Goal: Task Accomplishment & Management: Use online tool/utility

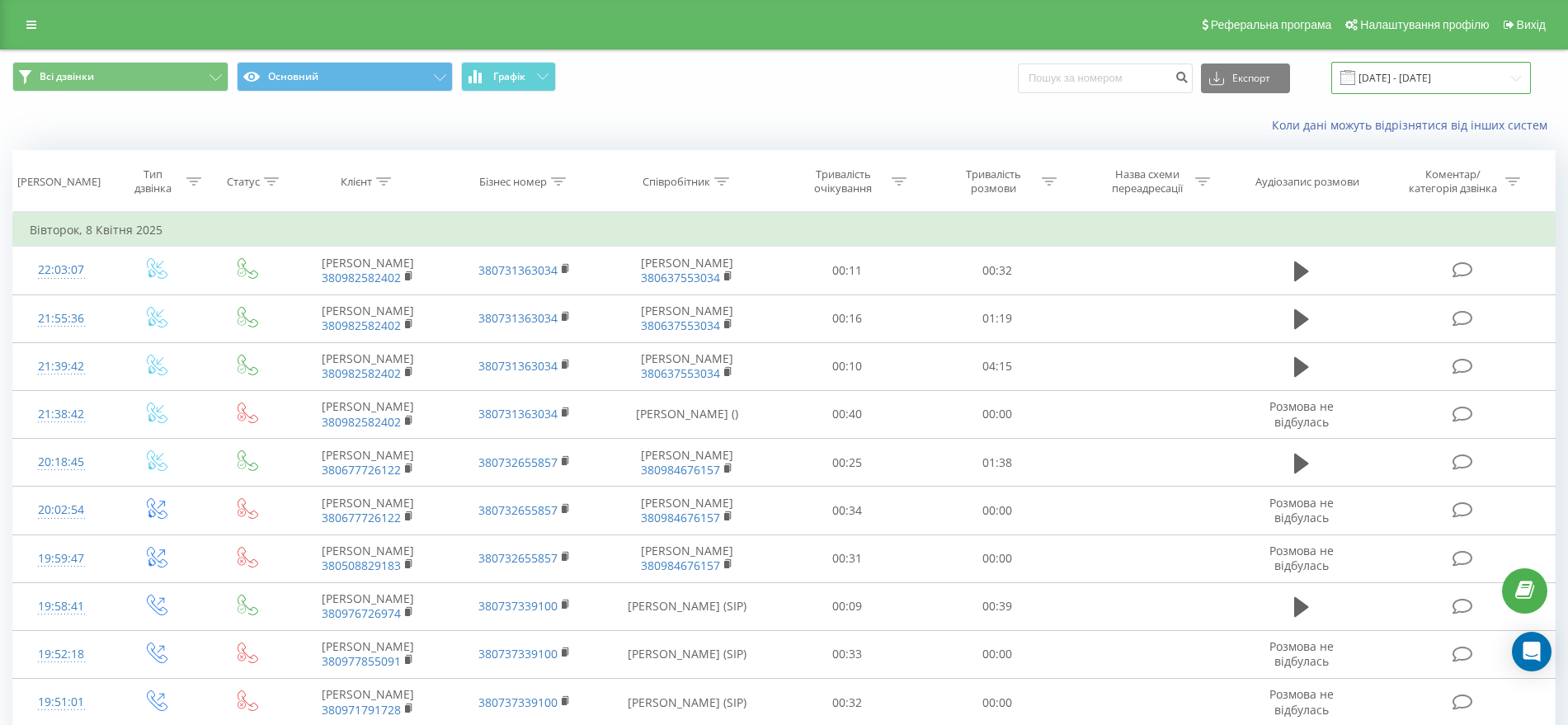
click at [1396, 72] on input "[DATE] - [DATE]" at bounding box center [1431, 78] width 200 height 32
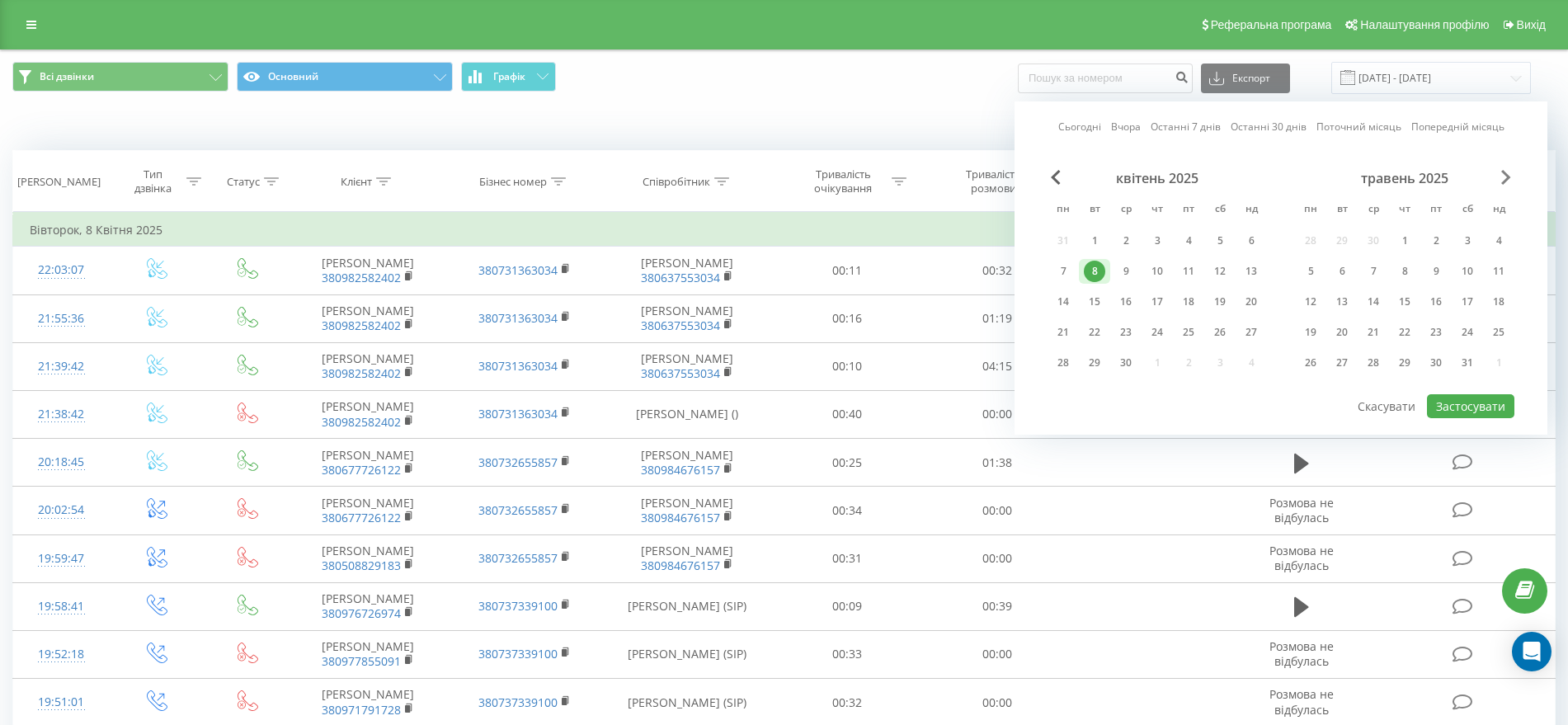
click at [1506, 180] on span "Next Month" at bounding box center [1505, 177] width 10 height 15
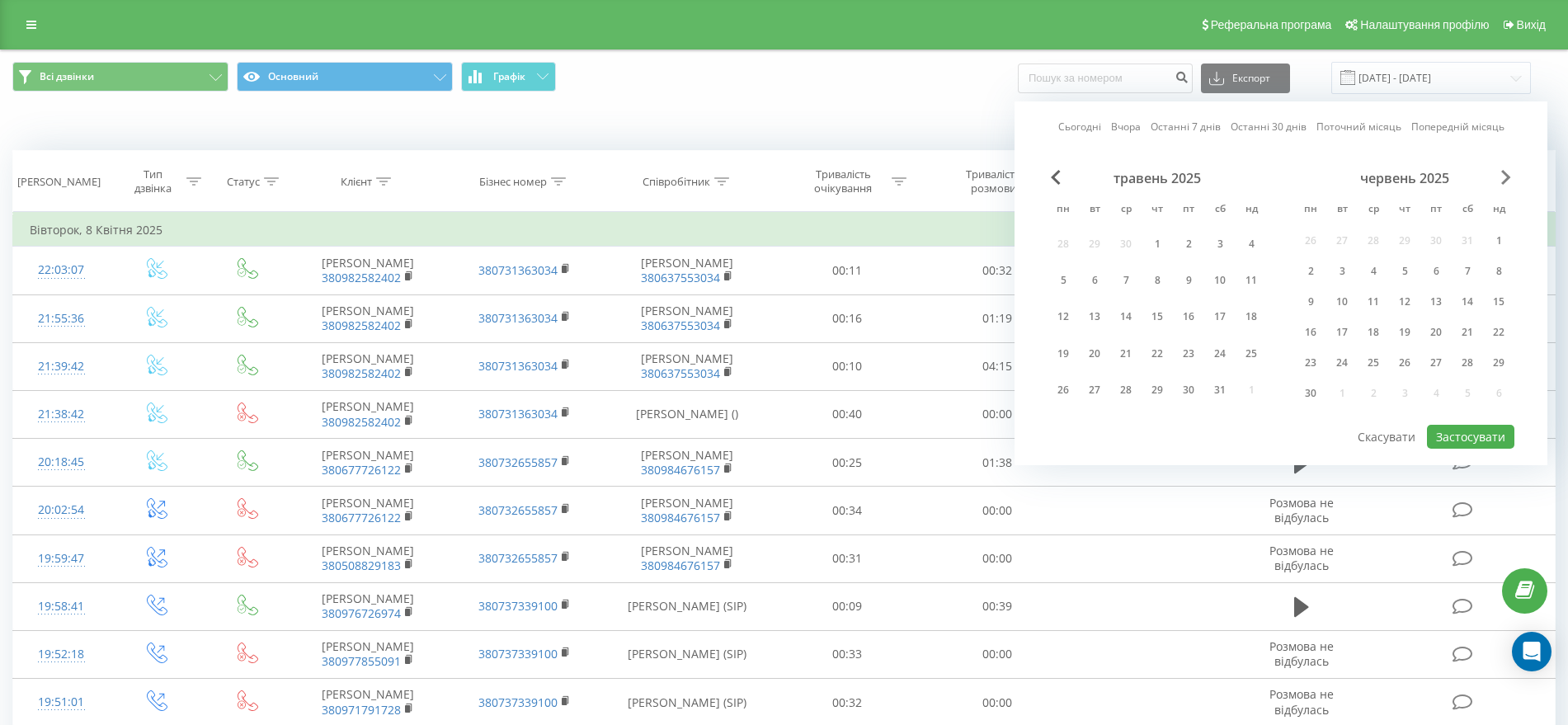
click at [1506, 180] on span "Next Month" at bounding box center [1505, 177] width 10 height 15
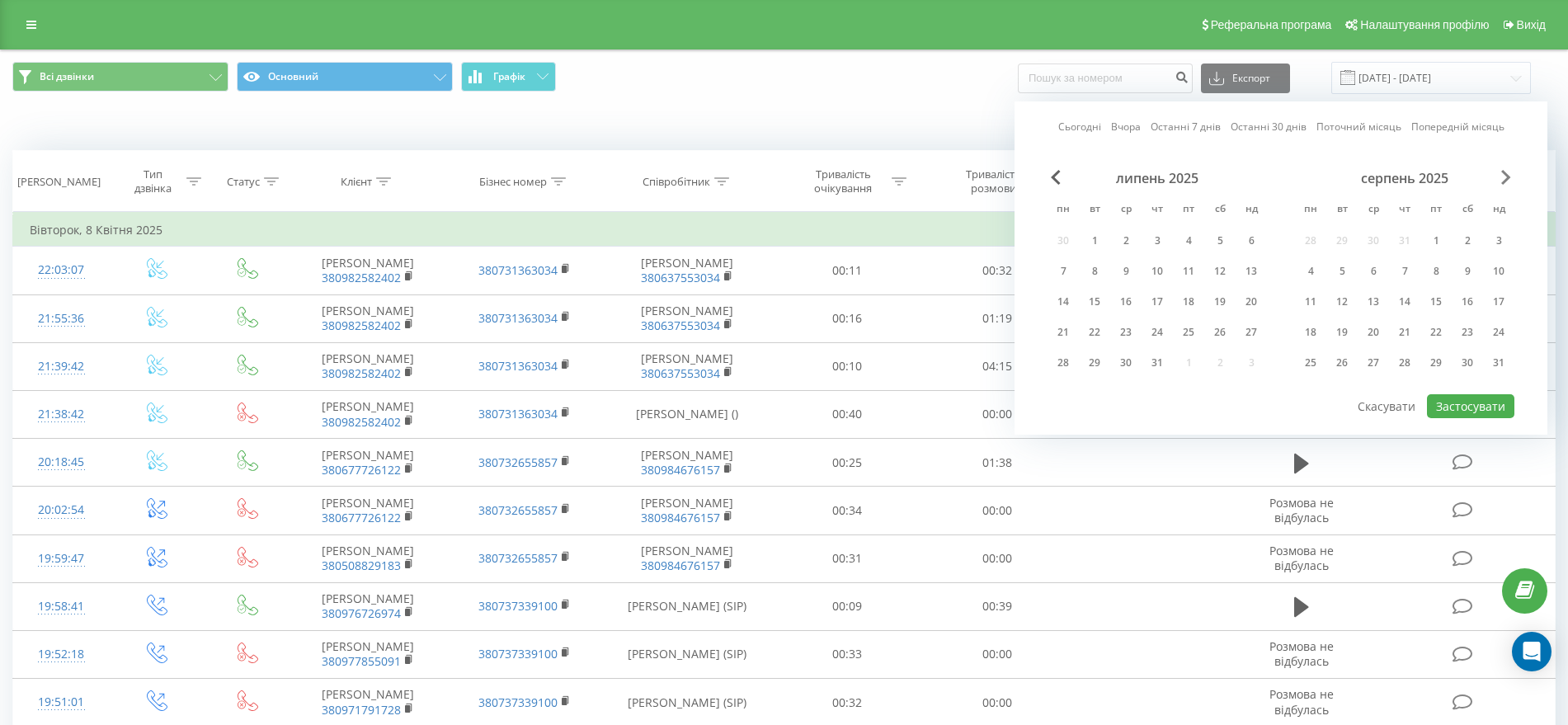
click at [1506, 180] on span "Next Month" at bounding box center [1505, 177] width 10 height 15
click at [1315, 298] on div "15" at bounding box center [1311, 302] width 22 height 22
click at [1495, 306] on div "21" at bounding box center [1499, 302] width 22 height 22
click at [1451, 402] on button "Застосувати" at bounding box center [1471, 406] width 88 height 24
type input "[DATE] - [DATE]"
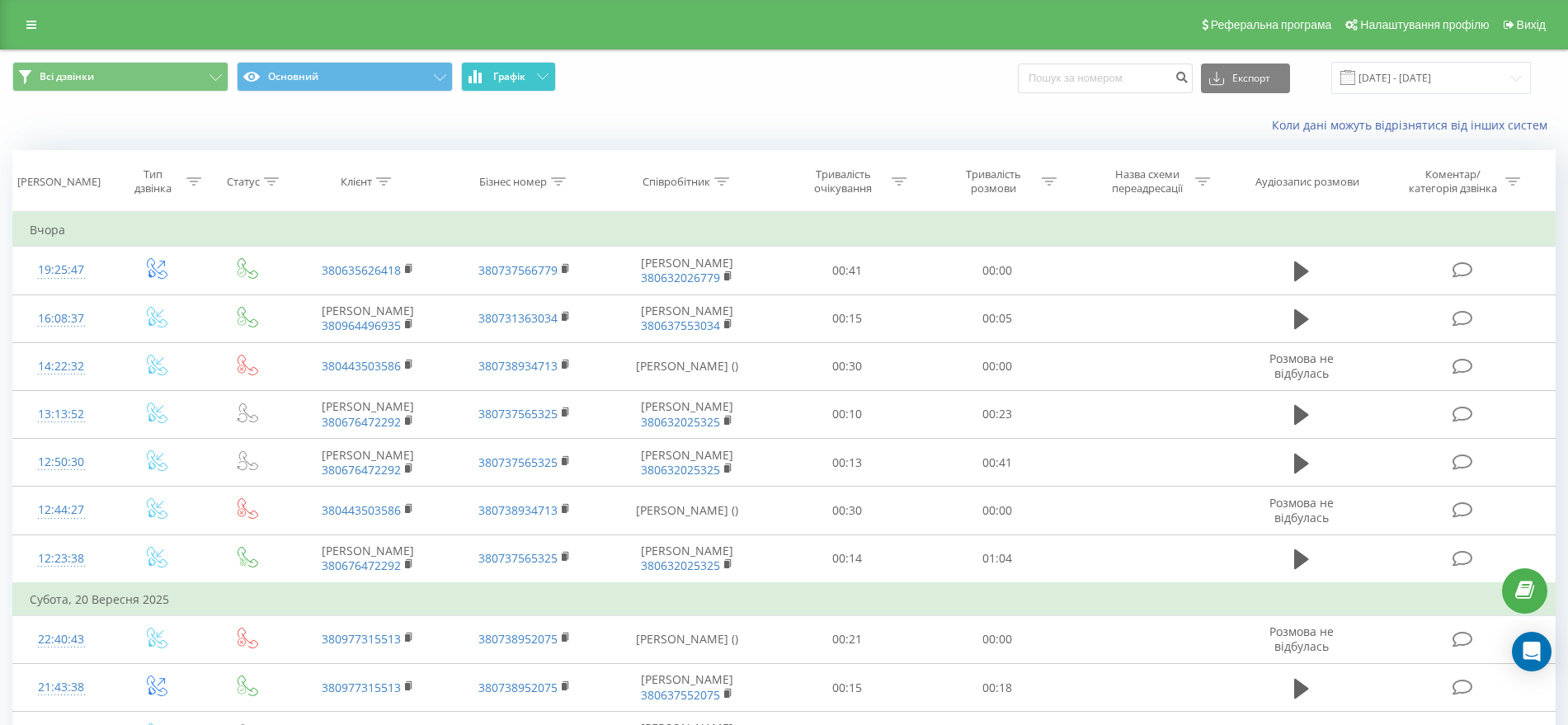
click at [526, 76] on button "Графік" at bounding box center [508, 76] width 95 height 30
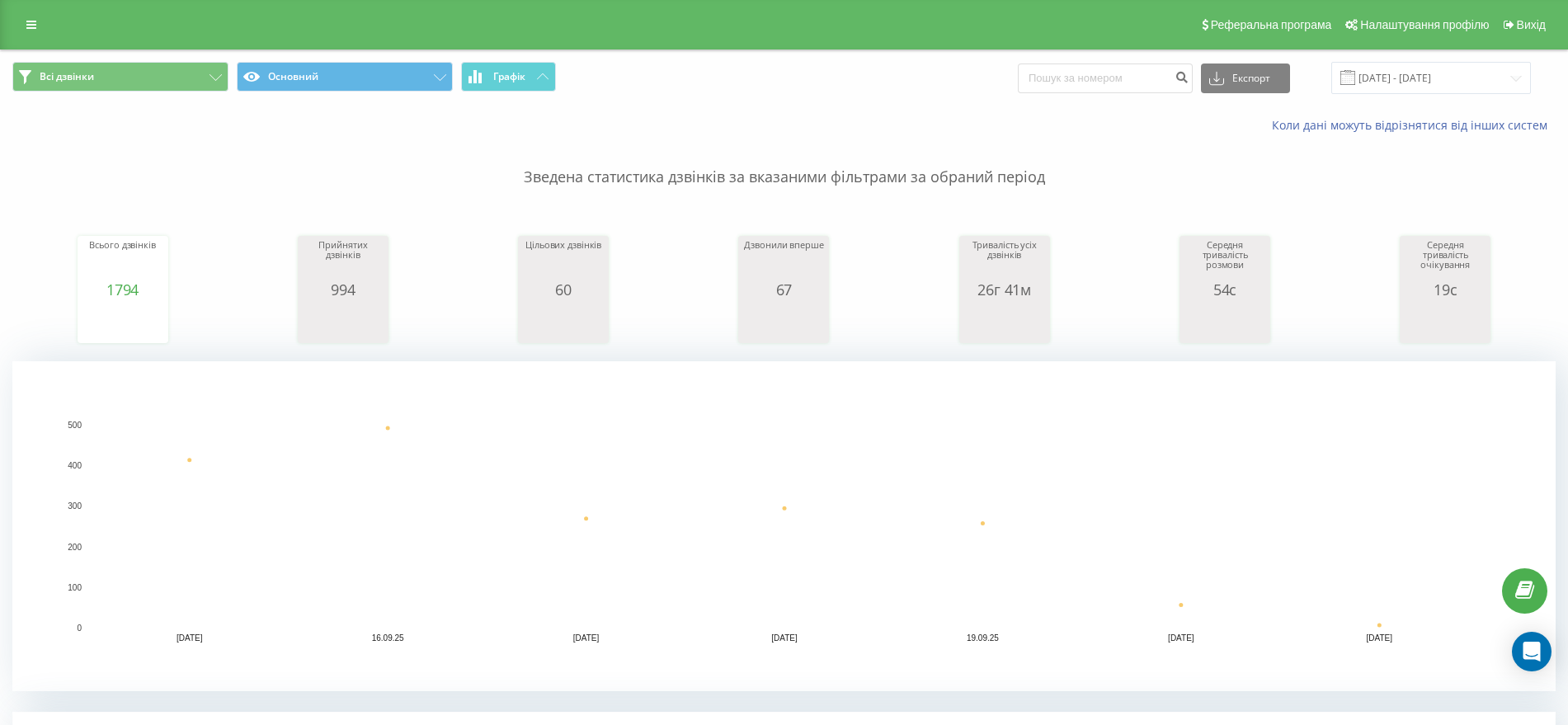
scroll to position [412, 0]
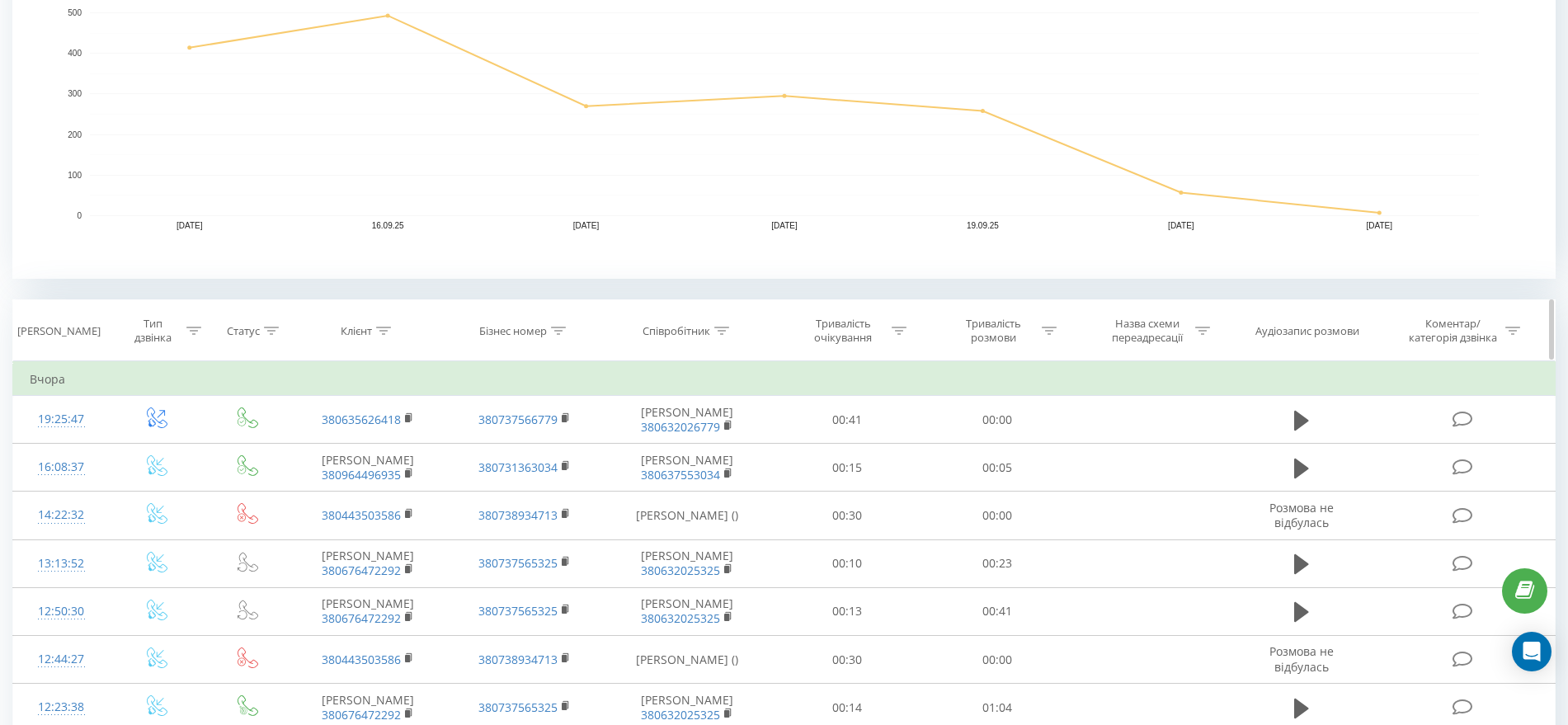
click at [717, 334] on div at bounding box center [722, 332] width 15 height 14
click at [648, 440] on input "text" at bounding box center [688, 449] width 145 height 29
type input "э"
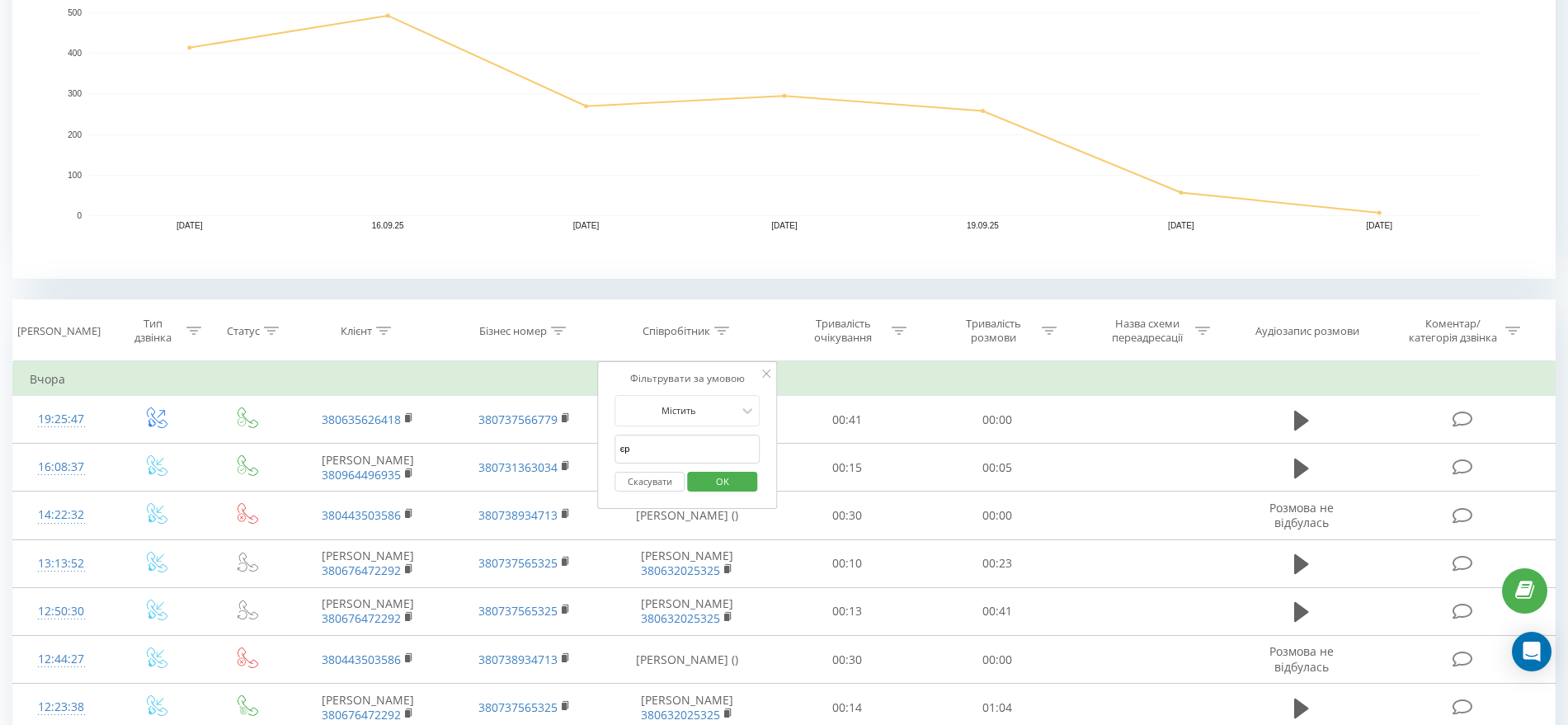
click at [727, 470] on span "OK" at bounding box center [723, 481] width 47 height 26
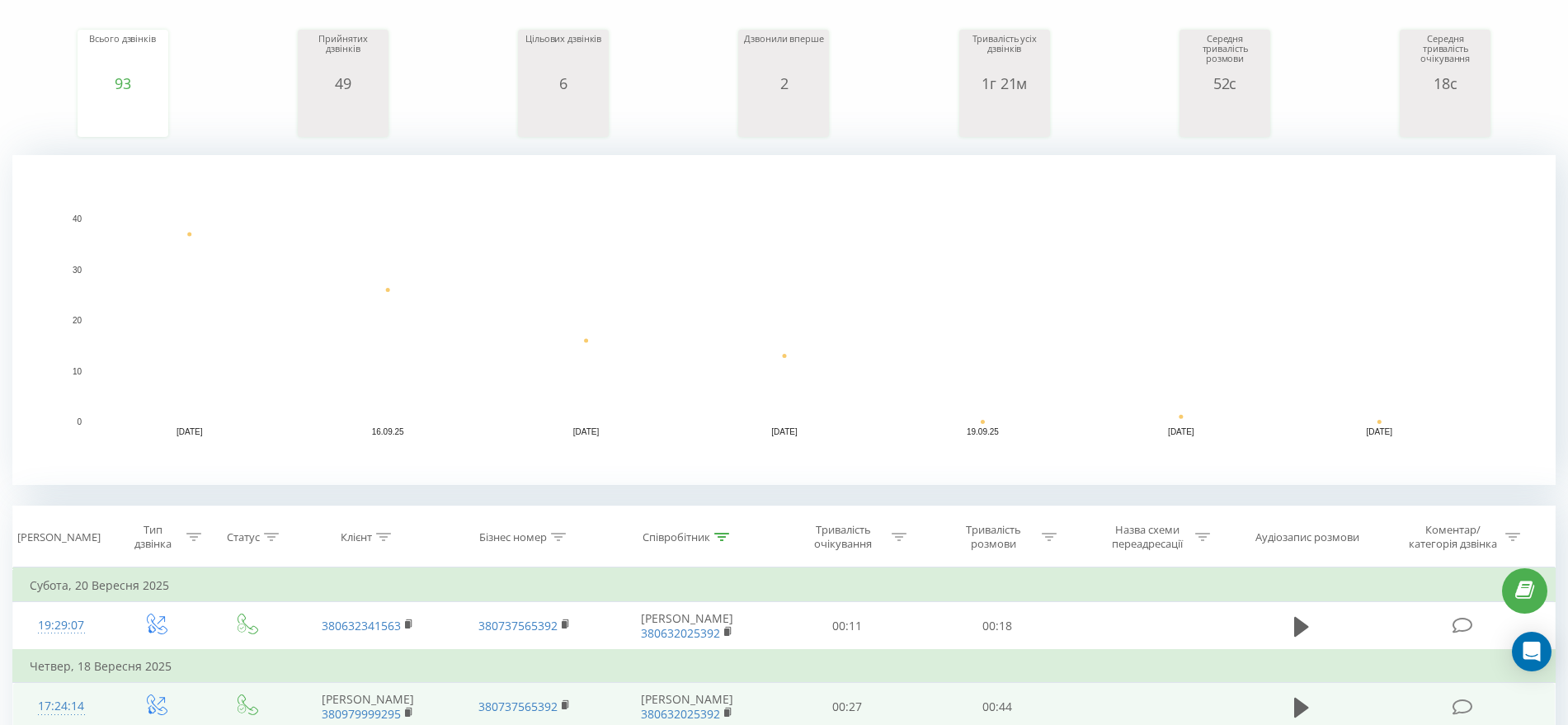
scroll to position [309, 0]
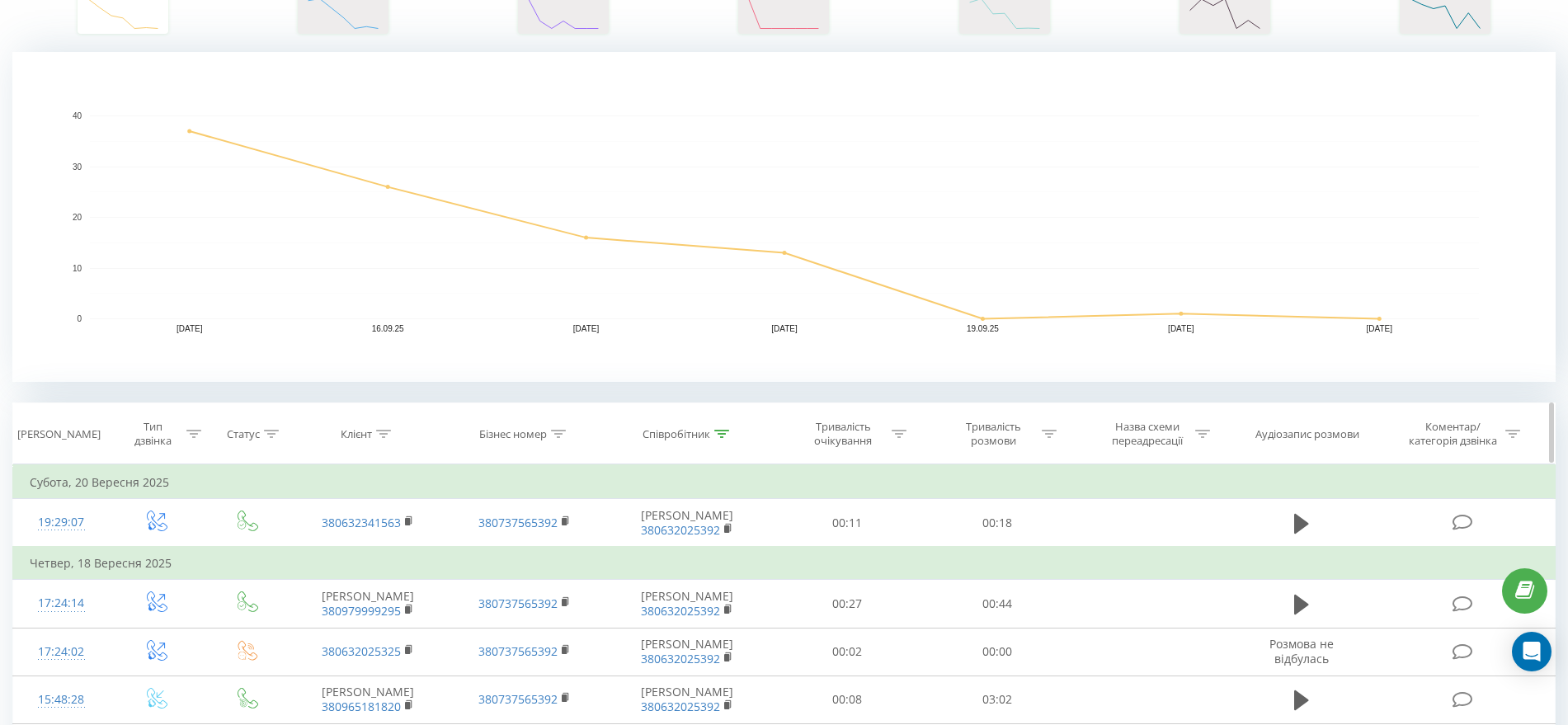
click at [733, 429] on div "Співробітник" at bounding box center [688, 435] width 169 height 14
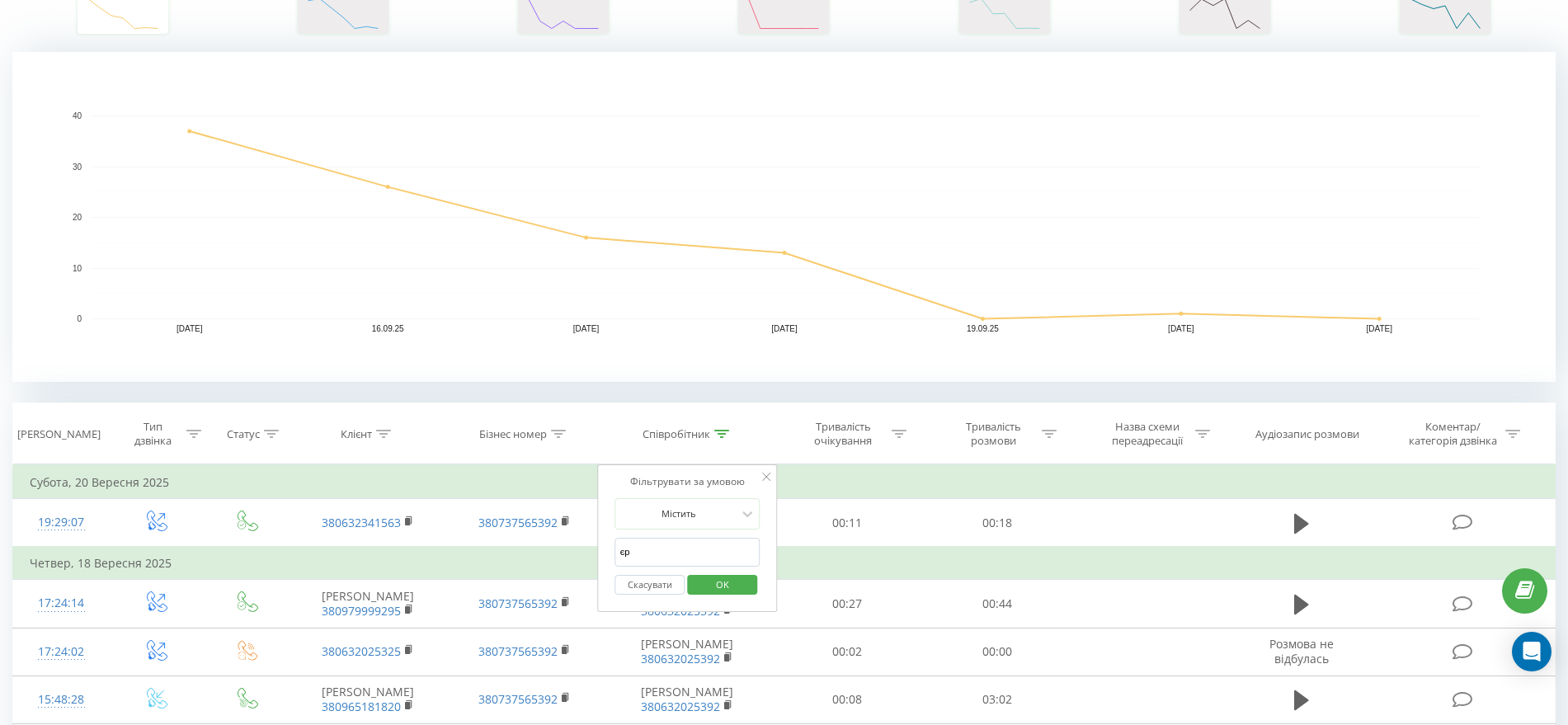
click at [651, 552] on input "єр" at bounding box center [688, 552] width 145 height 29
click button "OK" at bounding box center [722, 584] width 70 height 21
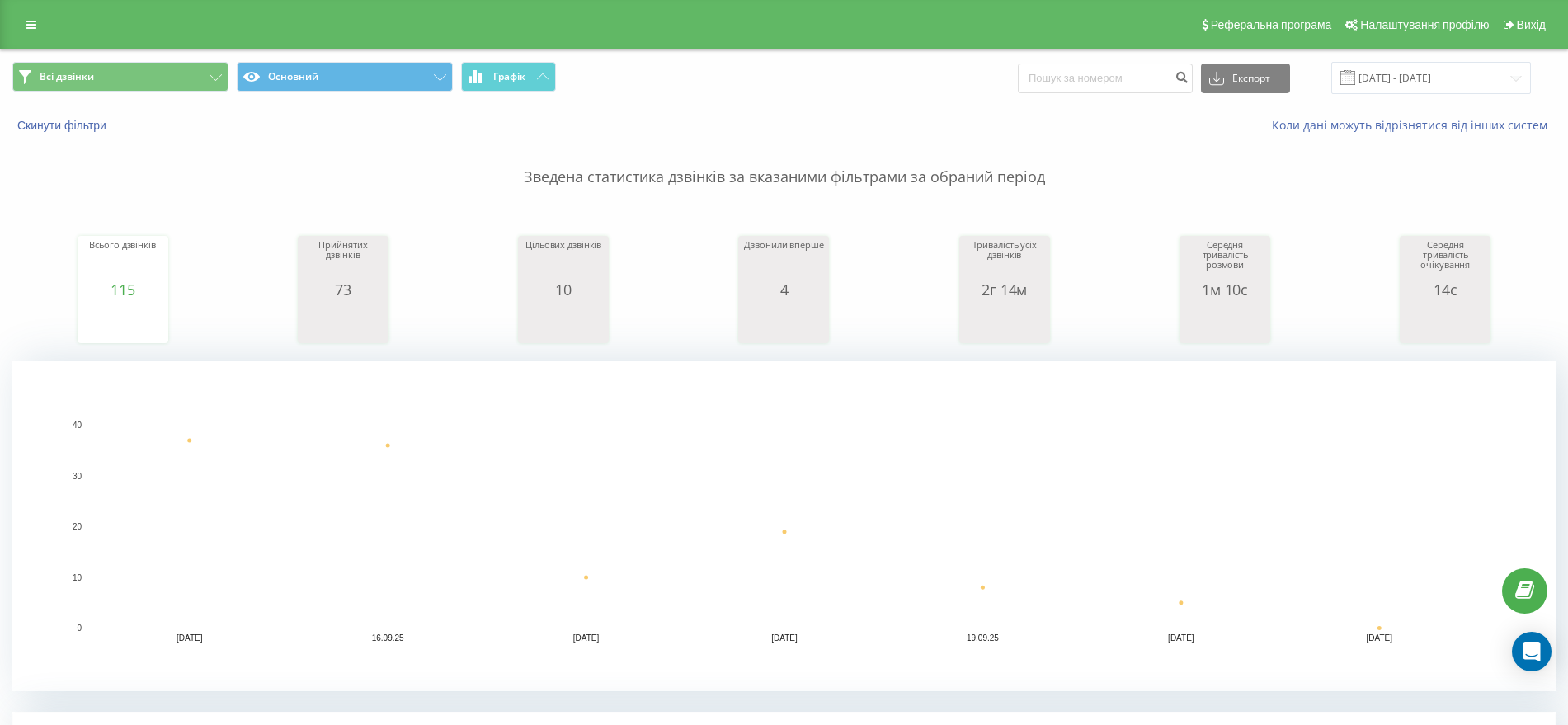
scroll to position [618, 0]
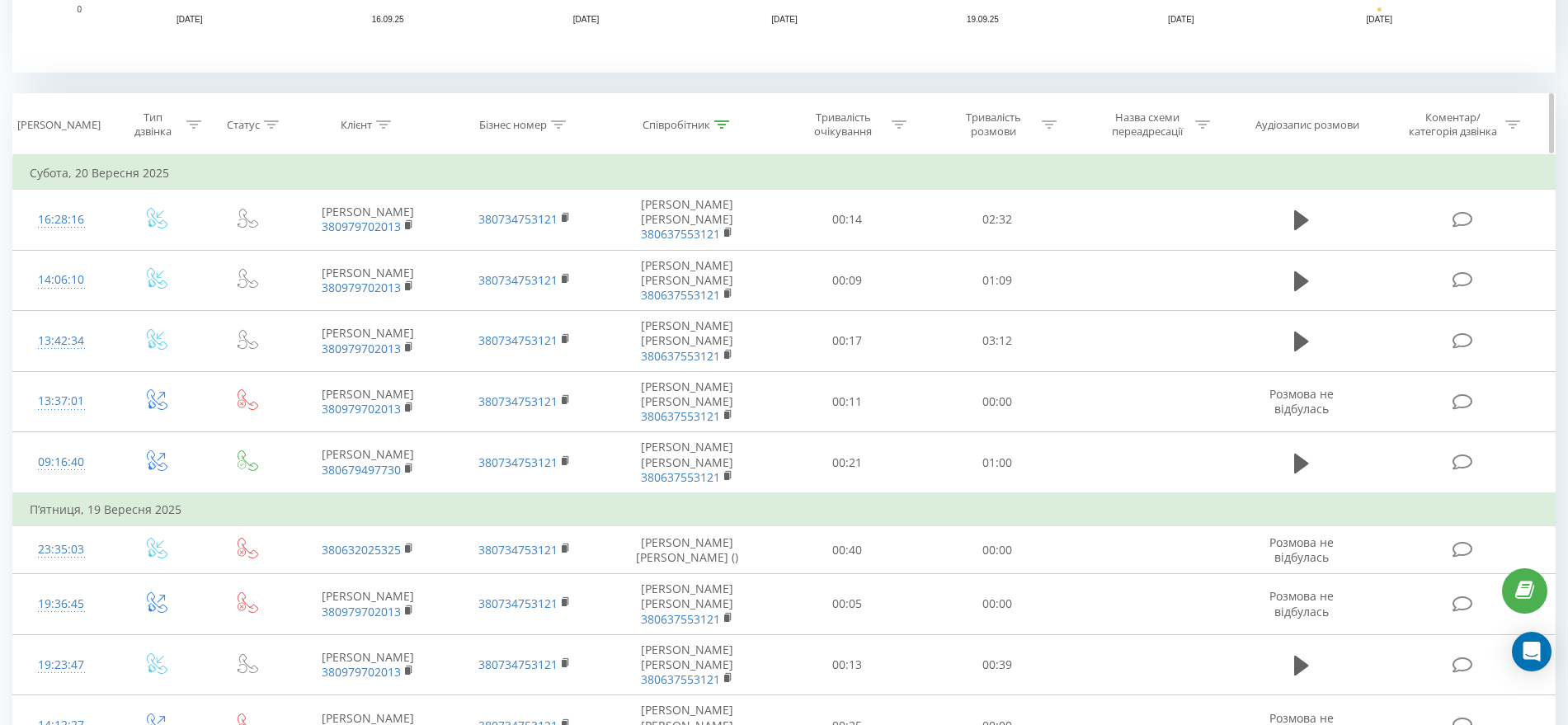
click at [725, 118] on div at bounding box center [722, 125] width 15 height 14
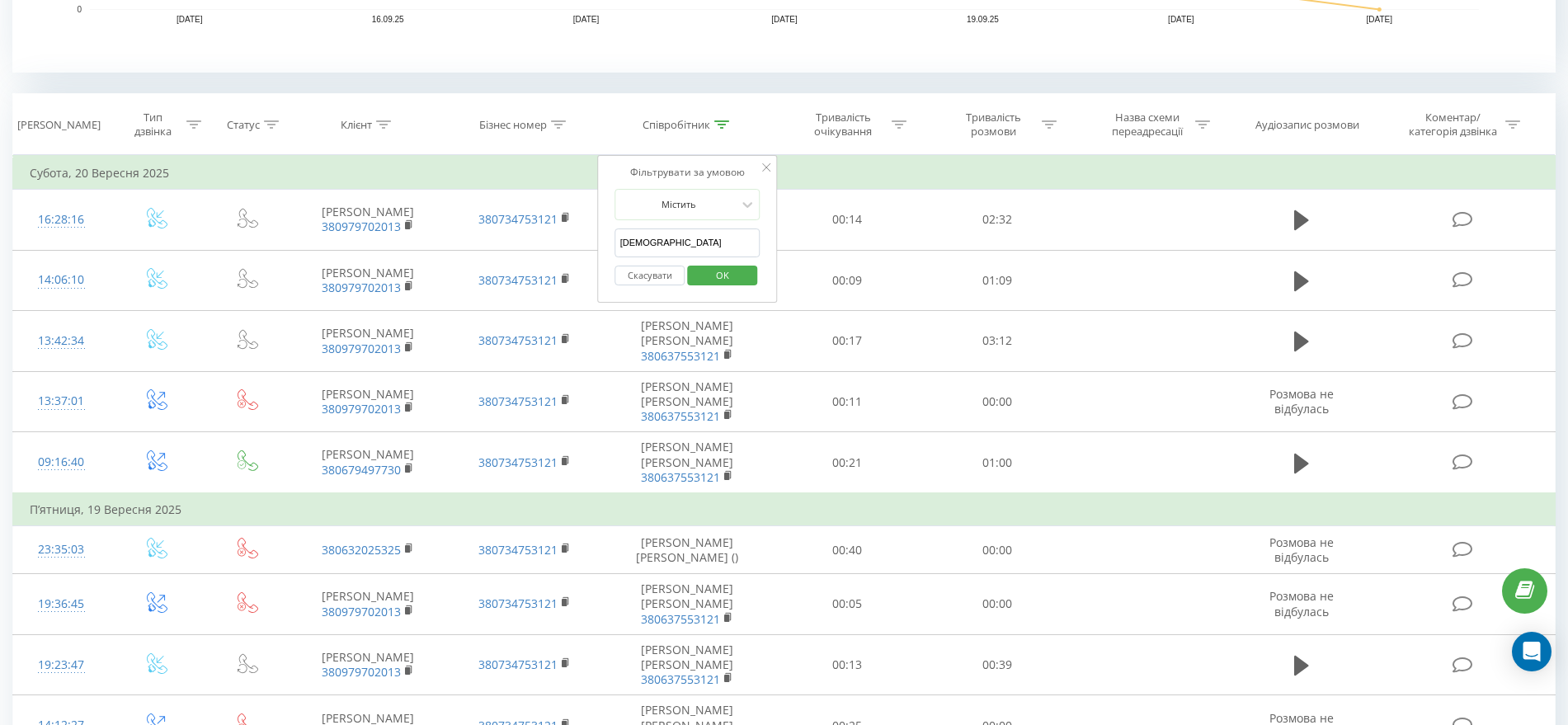
click at [664, 243] on input "[DEMOGRAPHIC_DATA]" at bounding box center [688, 243] width 145 height 29
click at [613, 206] on div "Фільтрувати за умовою Містить [PERSON_NAME] Скасувати OK" at bounding box center [688, 229] width 180 height 149
click at [695, 282] on button "OK" at bounding box center [722, 275] width 70 height 21
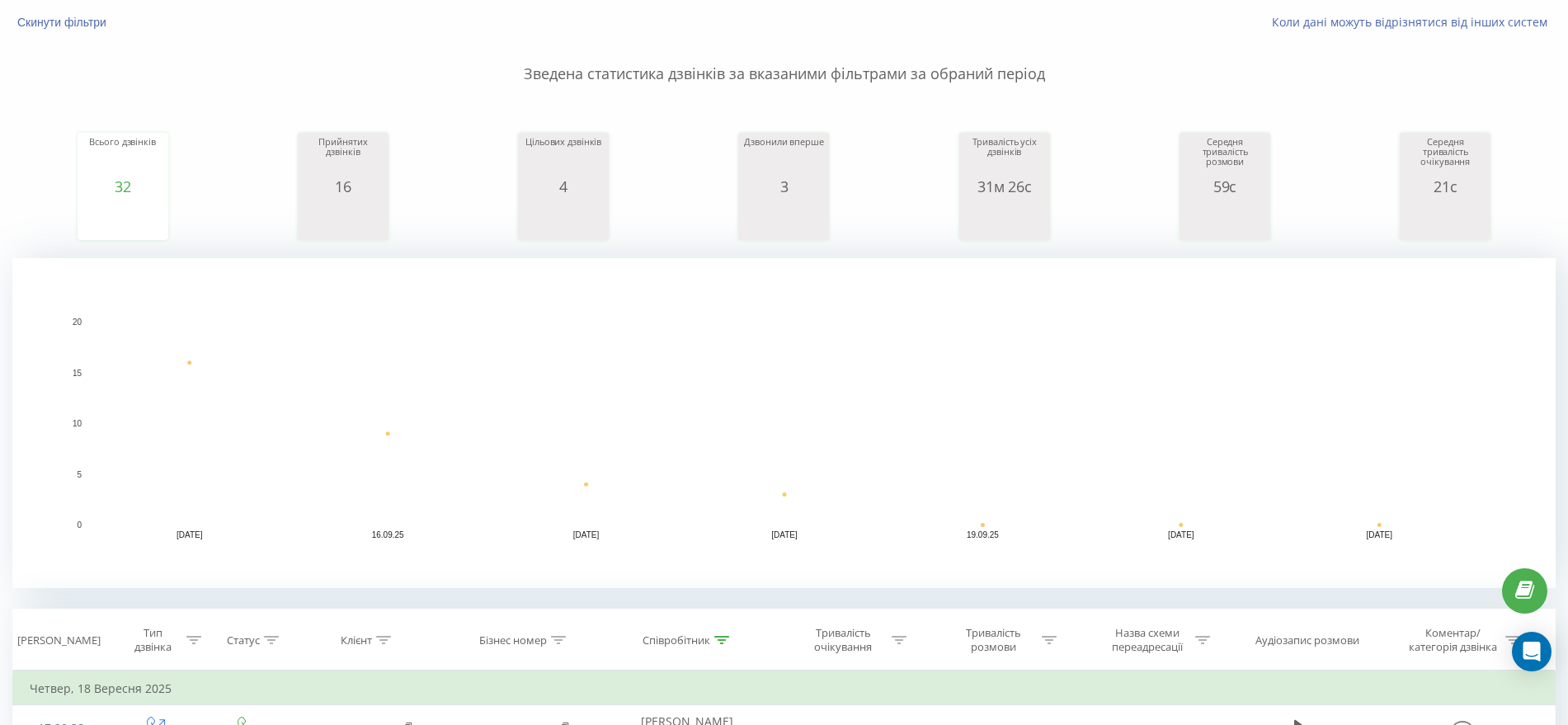
scroll to position [412, 0]
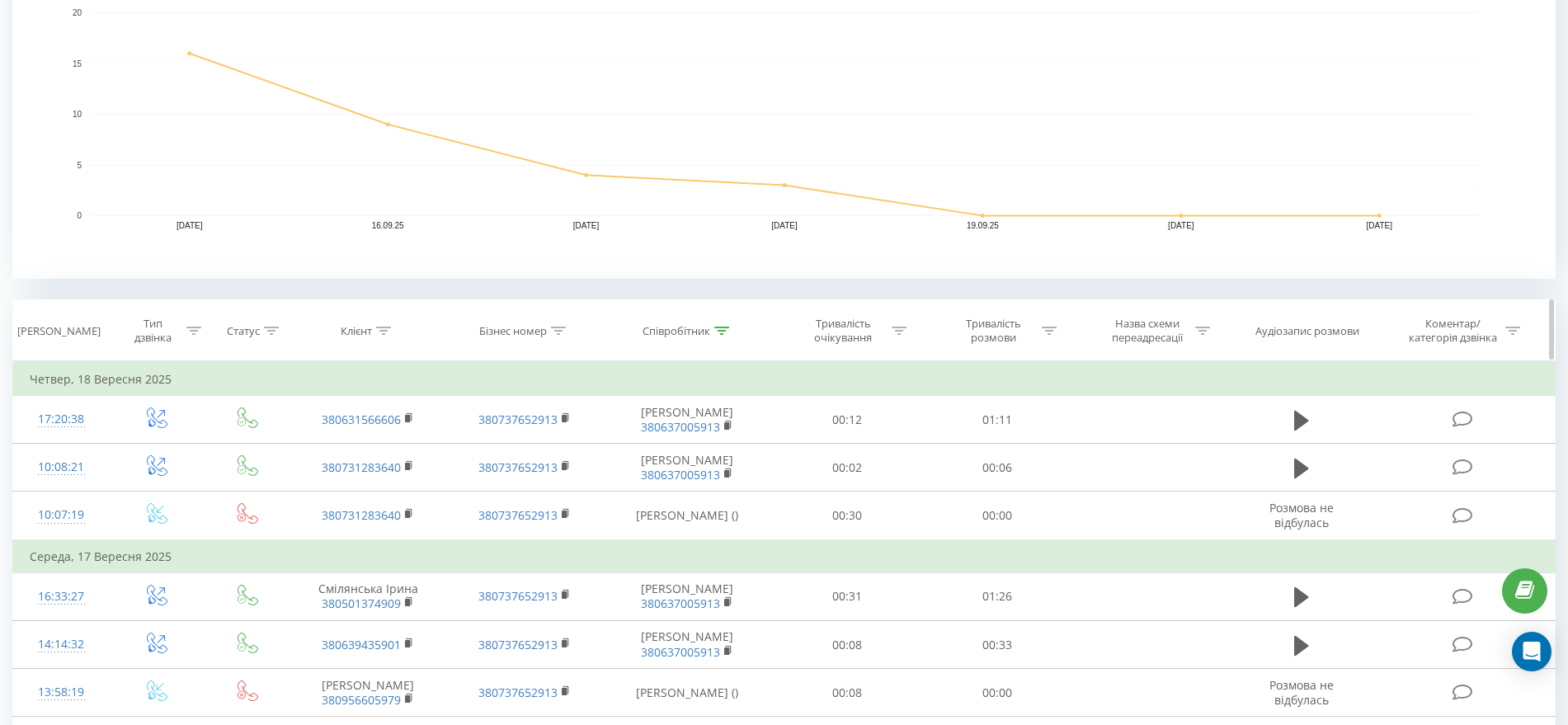
click at [714, 342] on th "Співробітник" at bounding box center [688, 331] width 169 height 61
click at [717, 334] on div at bounding box center [722, 332] width 15 height 14
click at [641, 439] on input "[PERSON_NAME]" at bounding box center [688, 449] width 145 height 29
click at [610, 393] on div "Фільтрувати за умовою Містить [PERSON_NAME] Скасувати OK" at bounding box center [688, 436] width 180 height 149
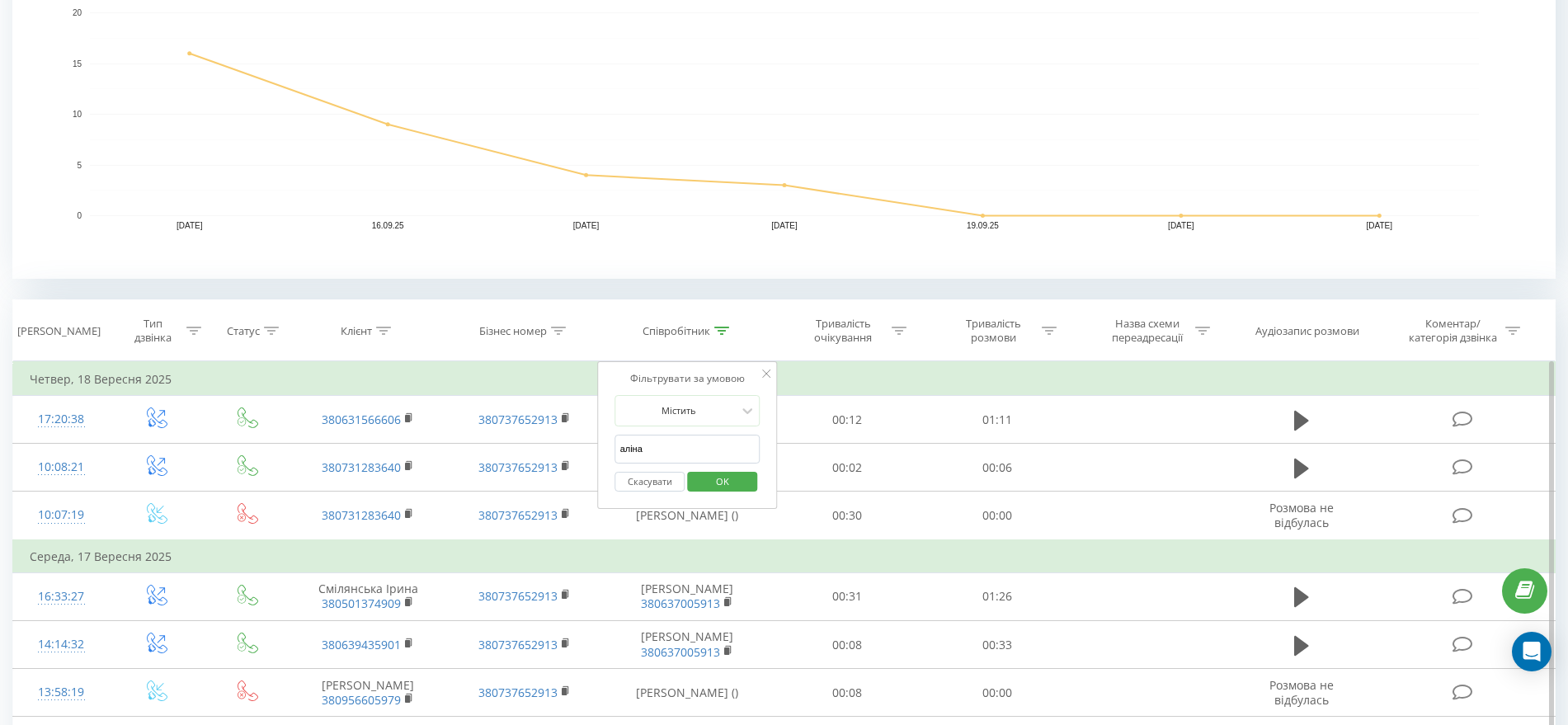
click at [717, 482] on span "OK" at bounding box center [723, 481] width 47 height 26
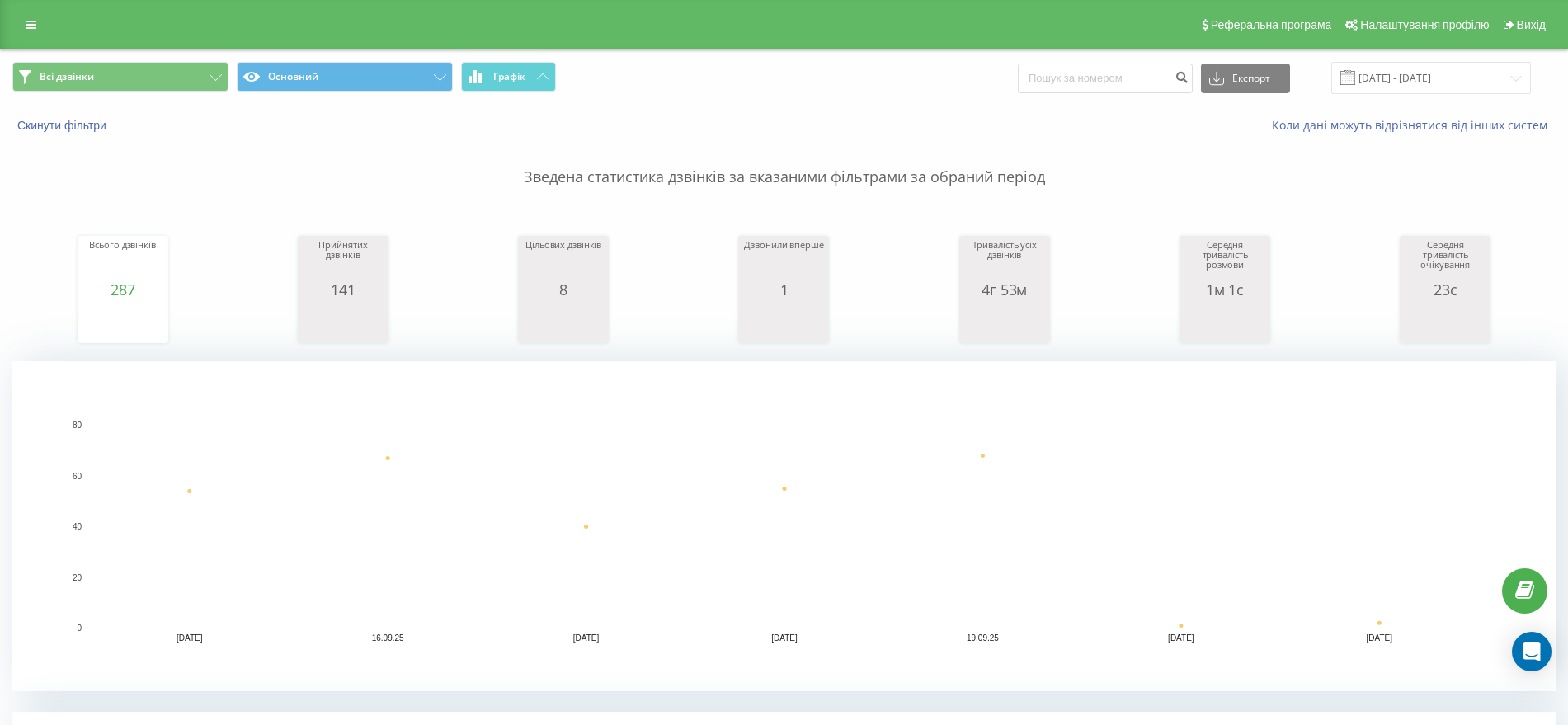
scroll to position [309, 0]
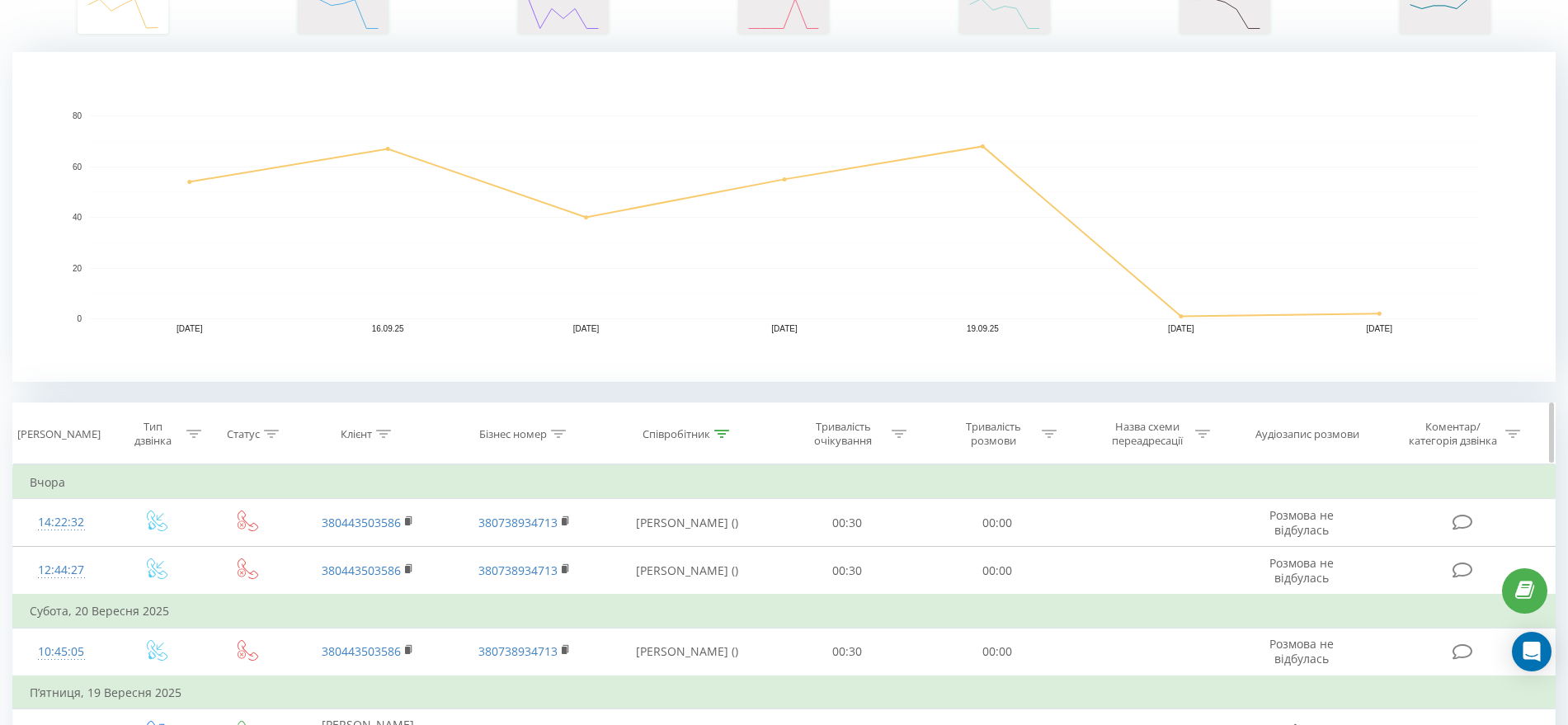
click at [727, 436] on icon at bounding box center [722, 433] width 15 height 8
click at [672, 539] on input "аліна" at bounding box center [688, 552] width 145 height 29
click at [727, 588] on span "OK" at bounding box center [723, 584] width 47 height 26
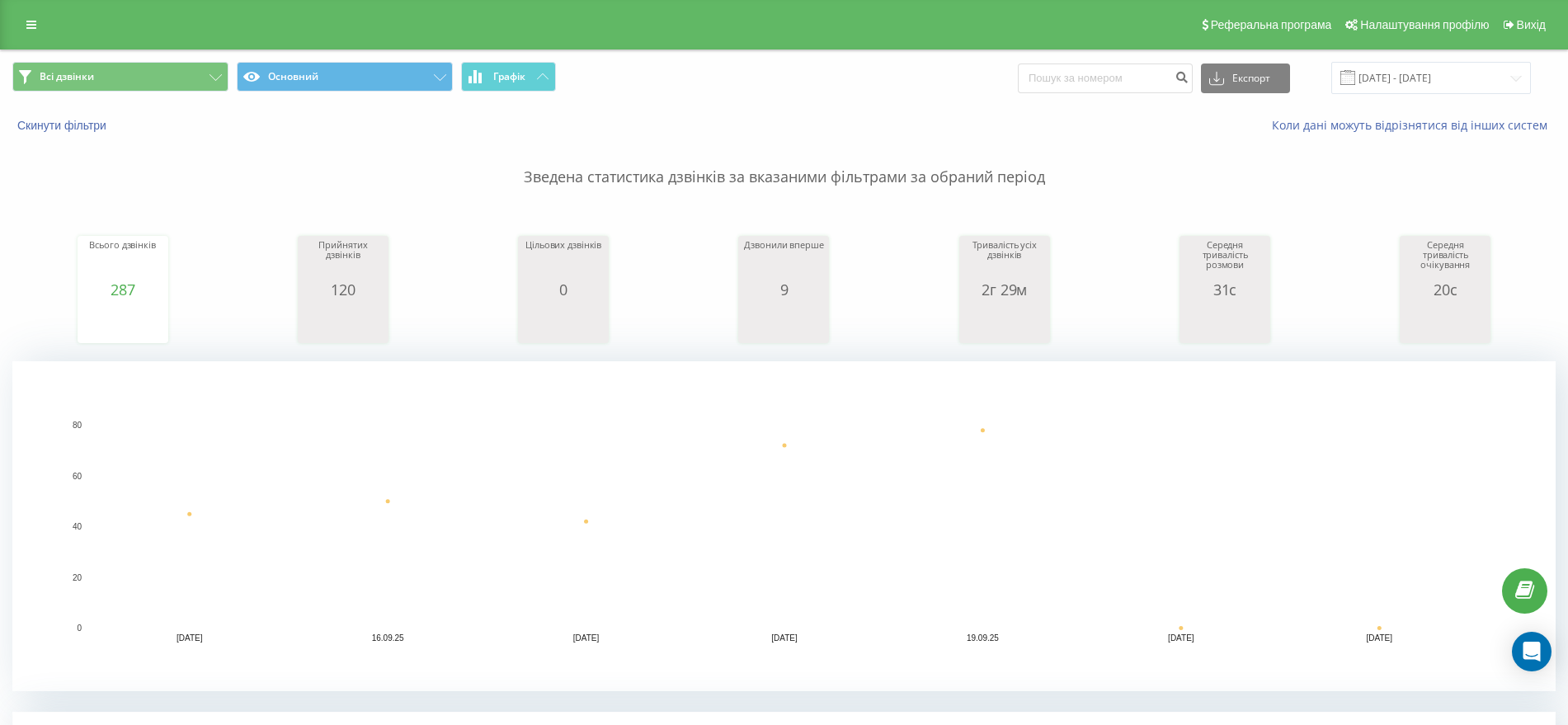
scroll to position [515, 0]
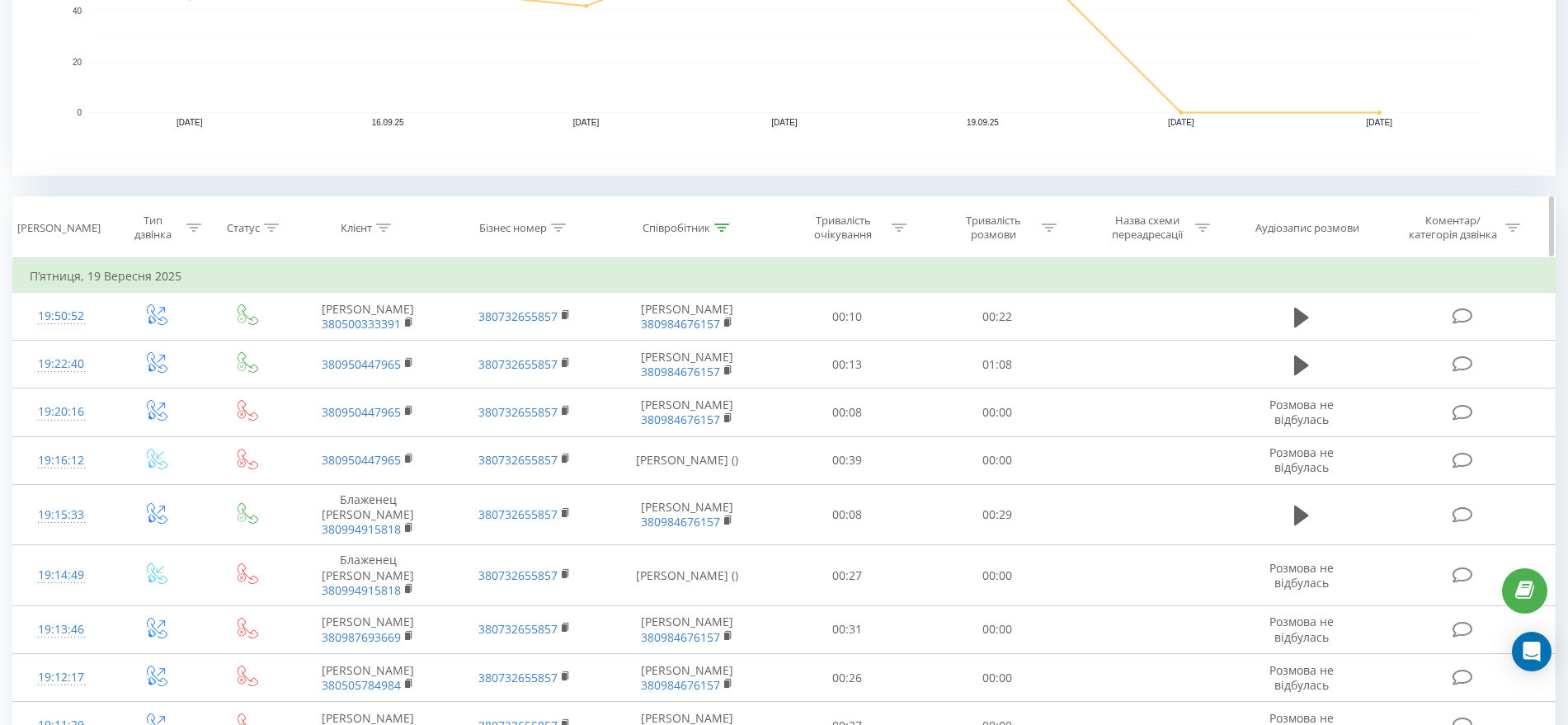
click at [724, 229] on icon at bounding box center [722, 227] width 15 height 8
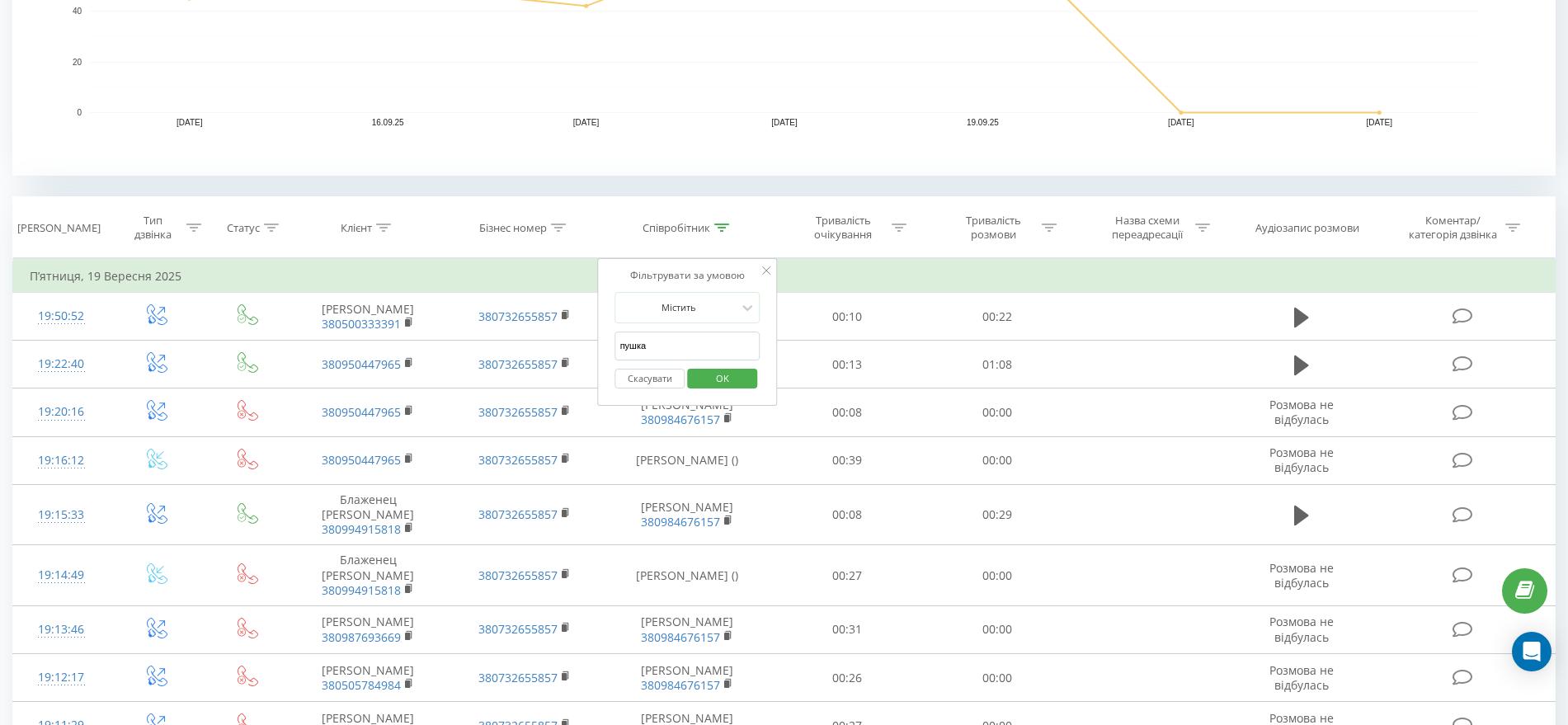
click at [676, 346] on input "пушка" at bounding box center [688, 346] width 145 height 29
click at [706, 380] on span "OK" at bounding box center [723, 378] width 47 height 26
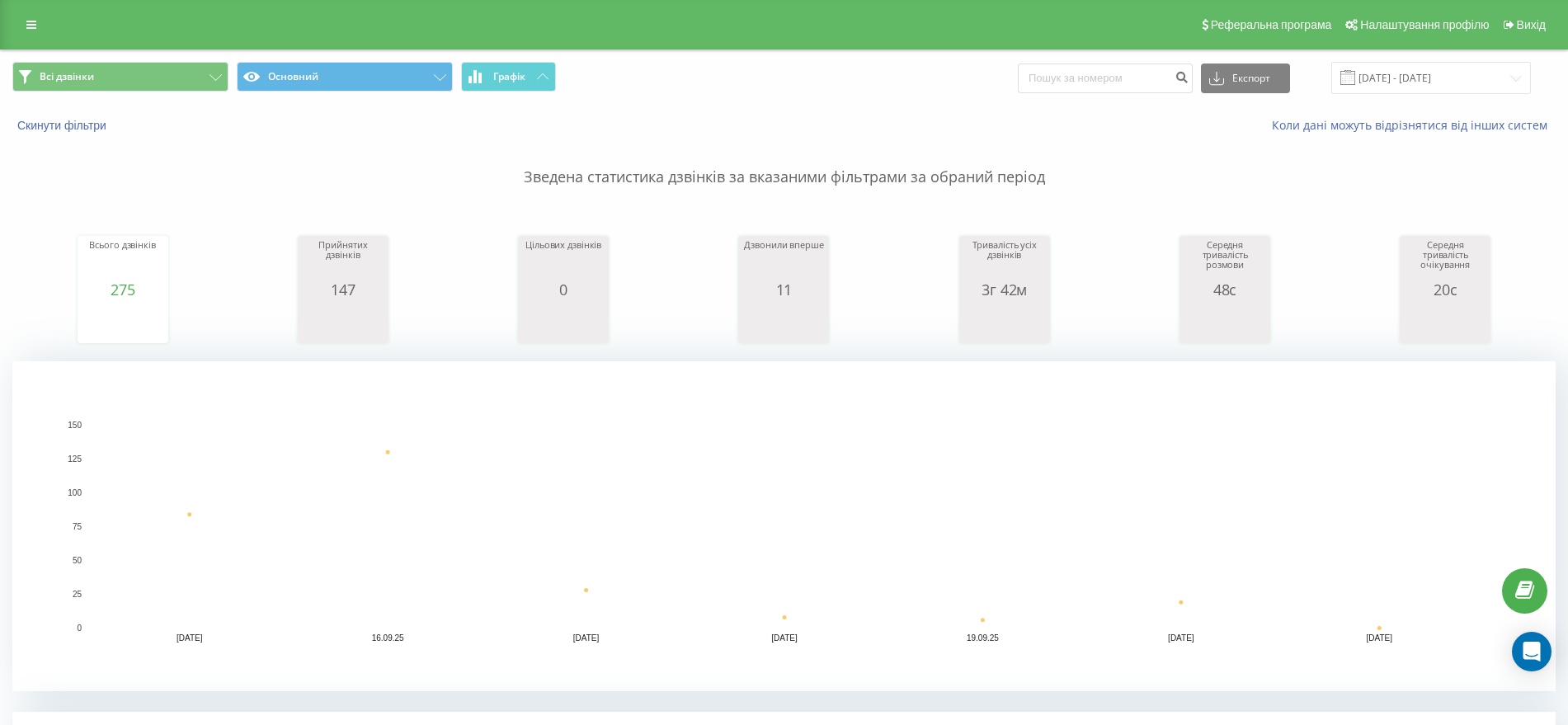
scroll to position [412, 0]
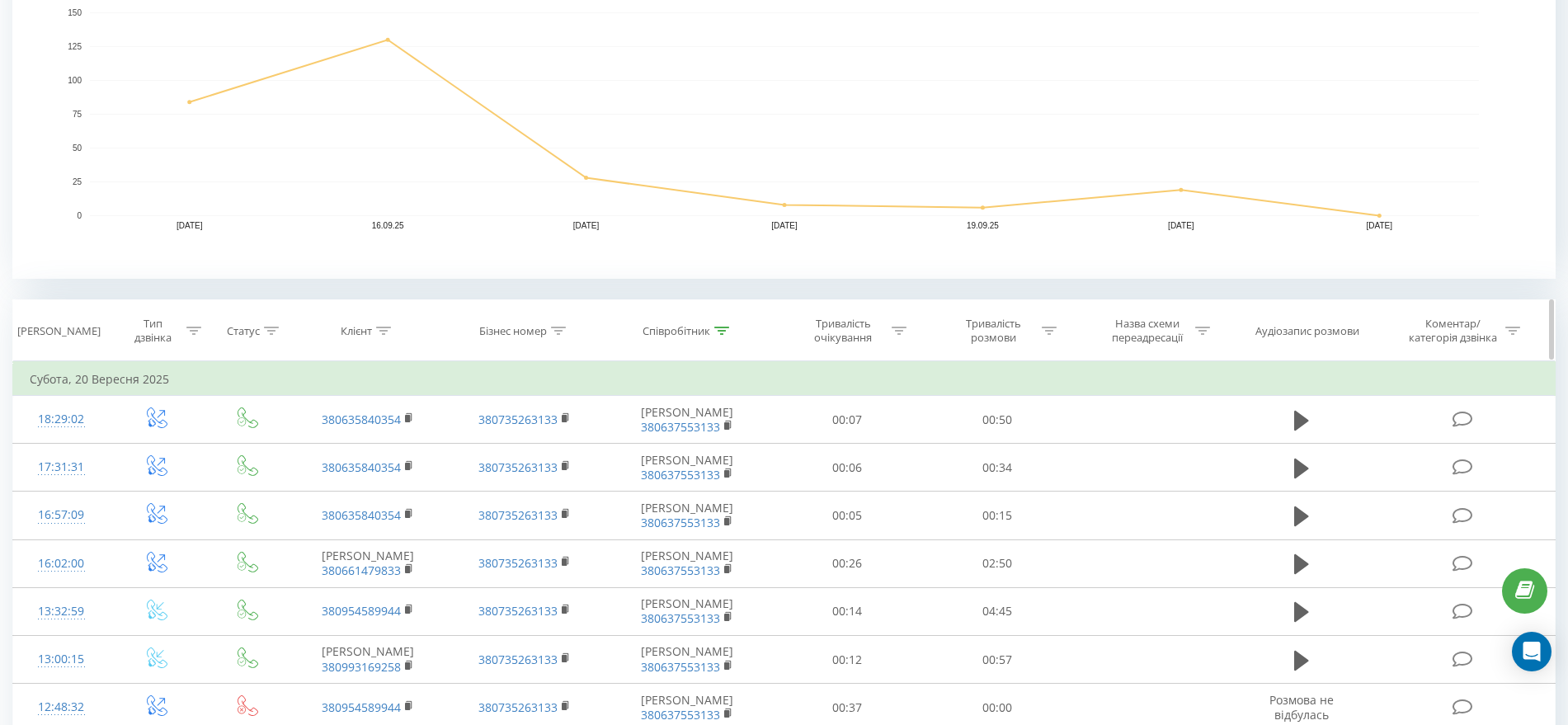
click at [731, 332] on div "Співробітник" at bounding box center [688, 332] width 169 height 14
click at [719, 330] on icon at bounding box center [722, 330] width 15 height 8
click at [722, 334] on div at bounding box center [722, 332] width 15 height 14
click at [666, 438] on input "[PERSON_NAME]" at bounding box center [688, 449] width 145 height 29
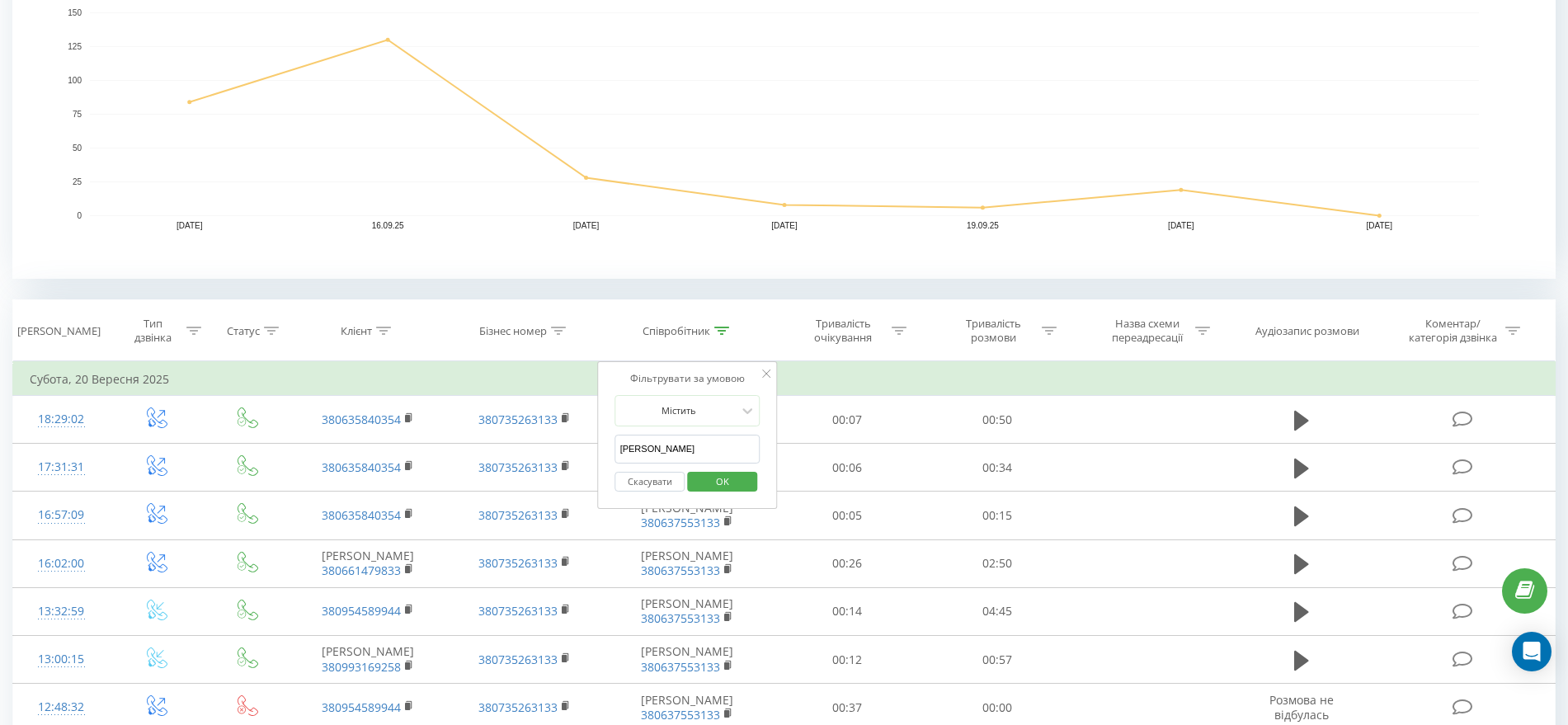
click at [712, 488] on span "OK" at bounding box center [723, 481] width 47 height 26
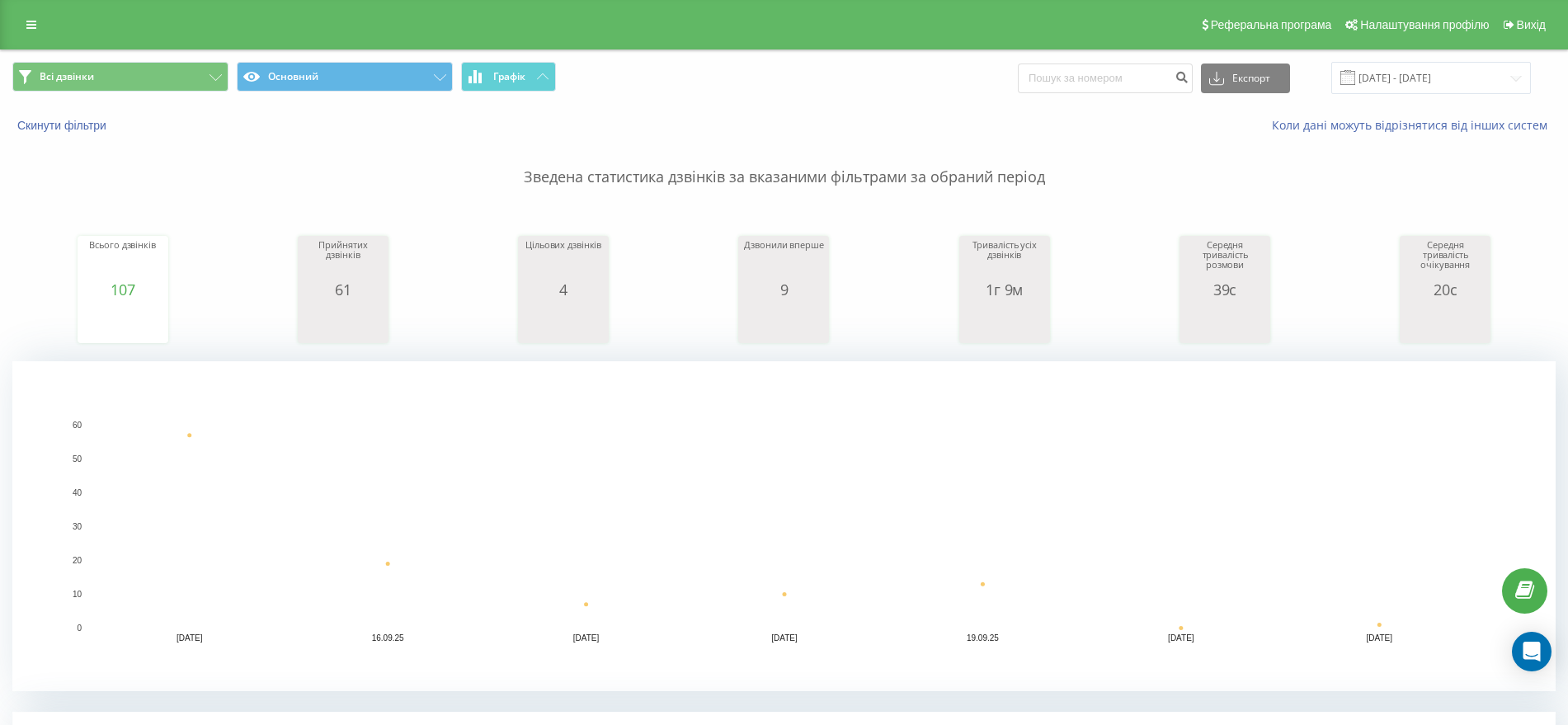
scroll to position [309, 0]
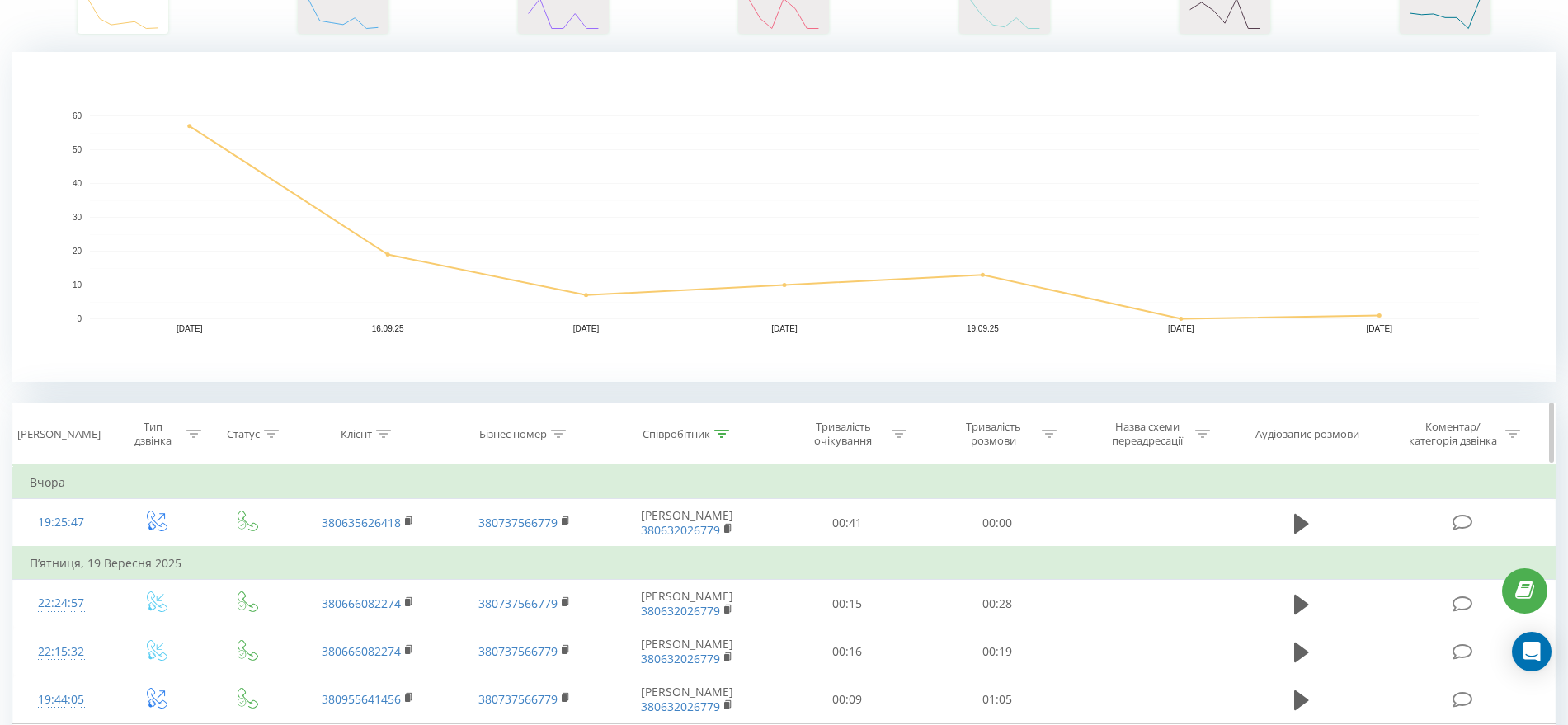
click at [723, 435] on icon at bounding box center [722, 433] width 15 height 8
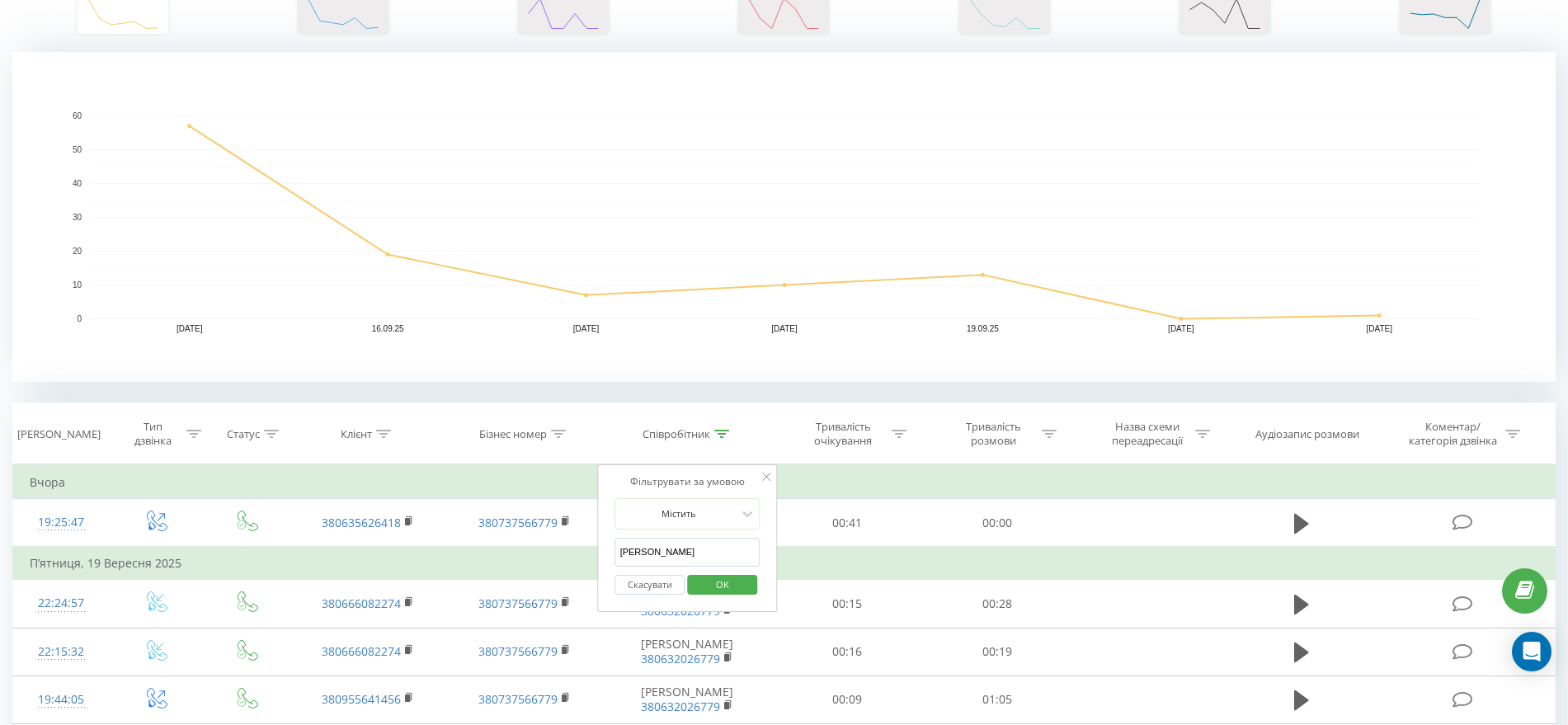
click at [653, 549] on input "[PERSON_NAME]" at bounding box center [688, 552] width 145 height 29
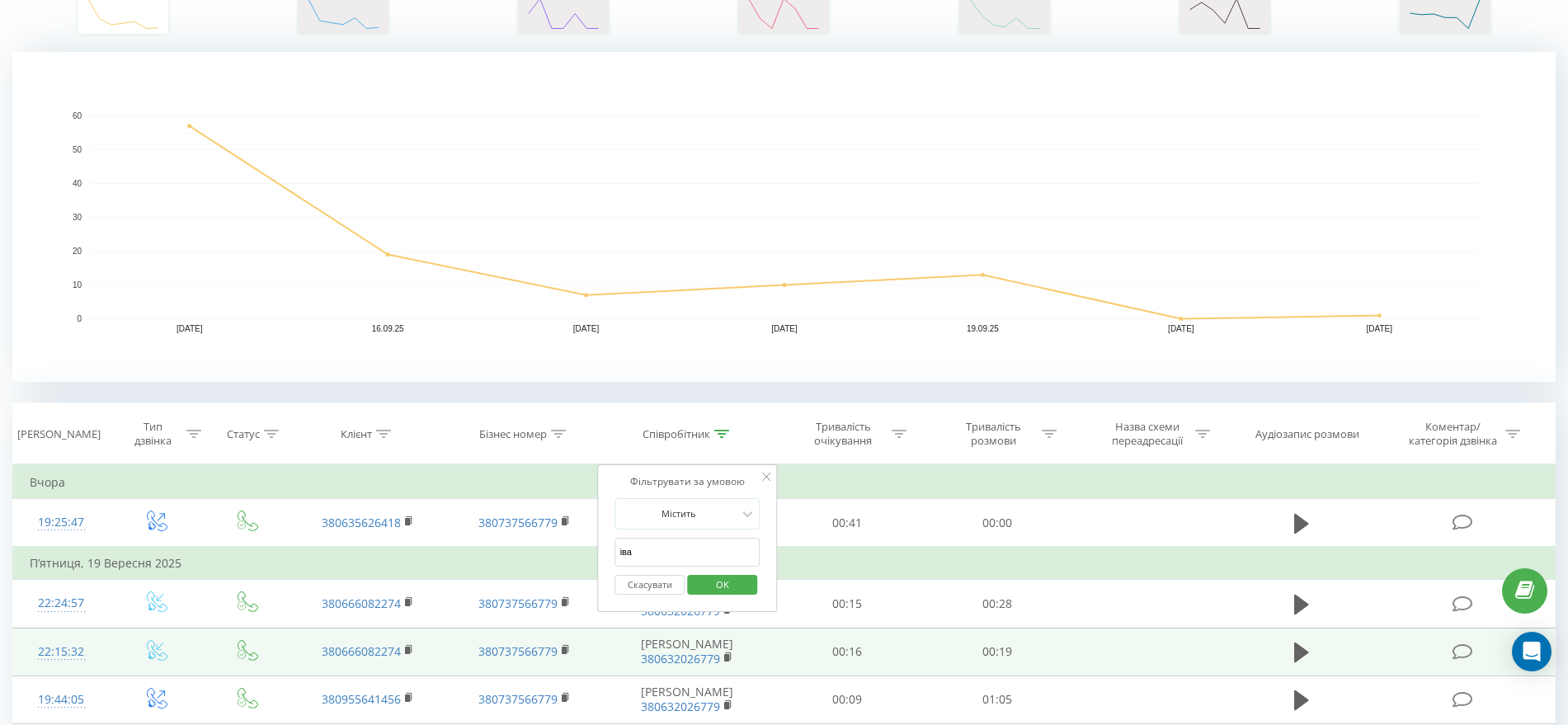
type input "[PERSON_NAME]"
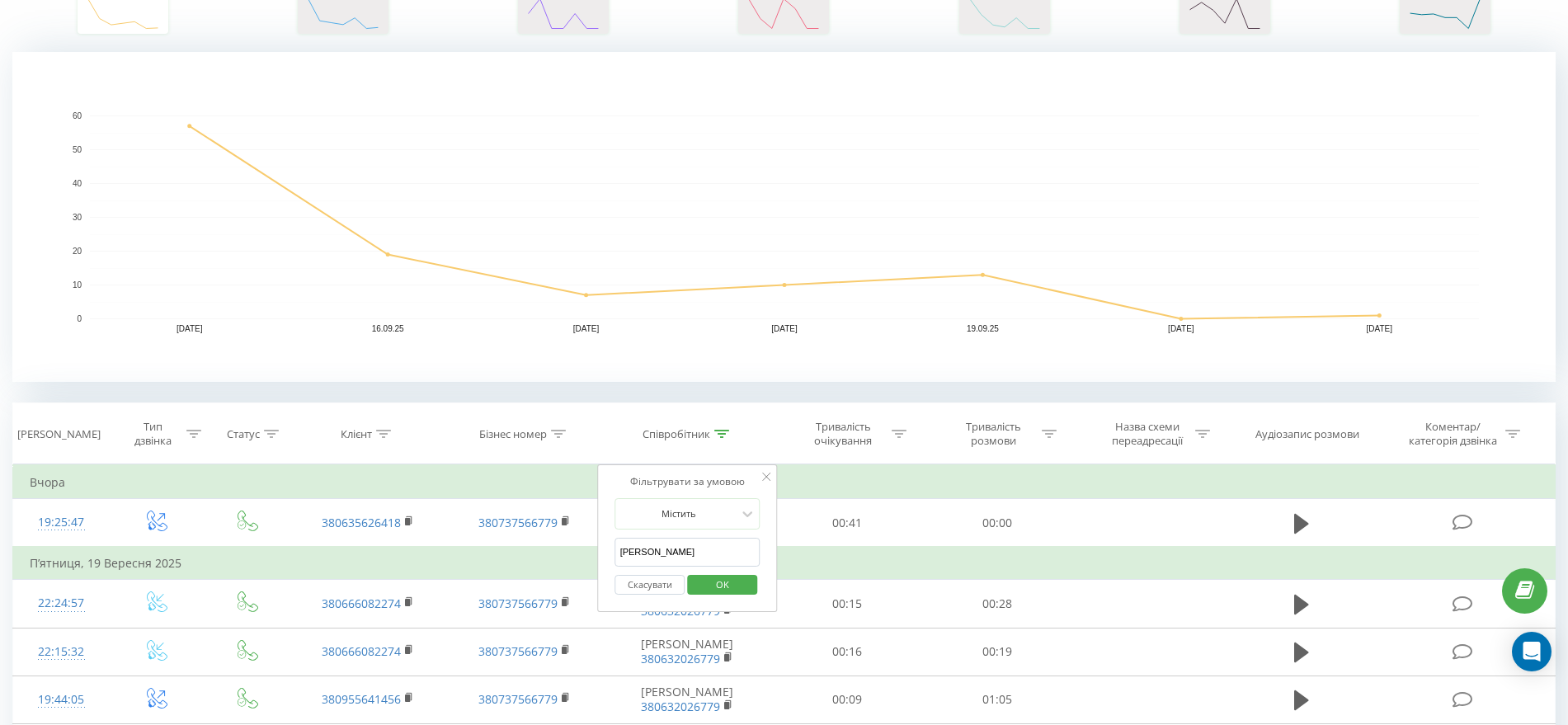
click at [728, 583] on span "OK" at bounding box center [723, 584] width 47 height 26
